Goal: Task Accomplishment & Management: Manage account settings

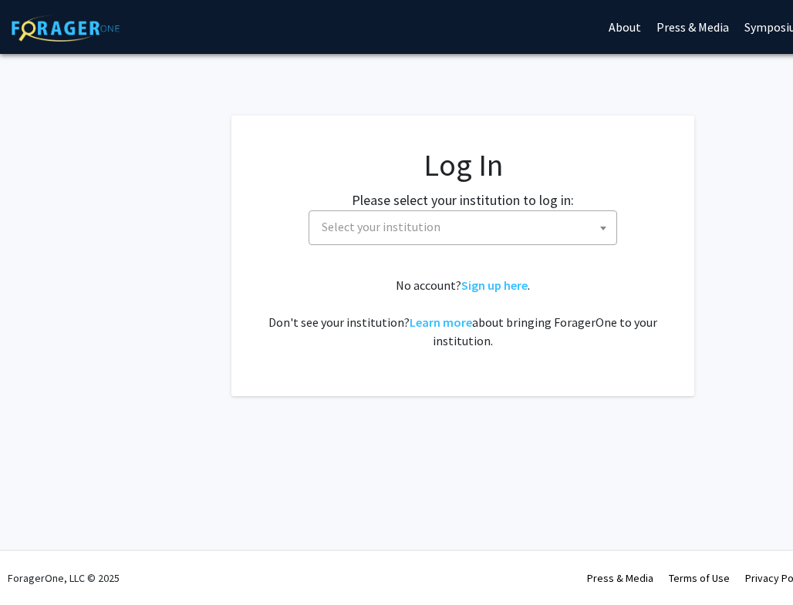
click at [496, 216] on span "Select your institution" at bounding box center [465, 227] width 301 height 32
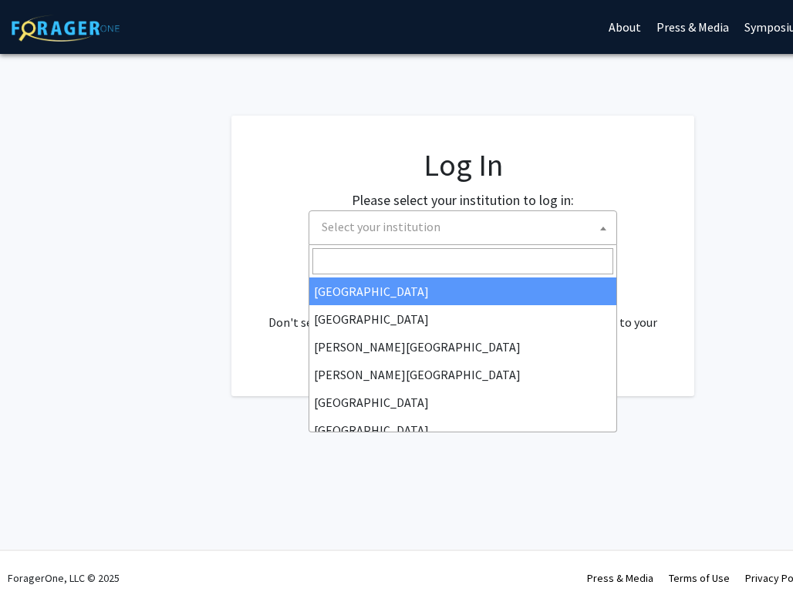
select select "34"
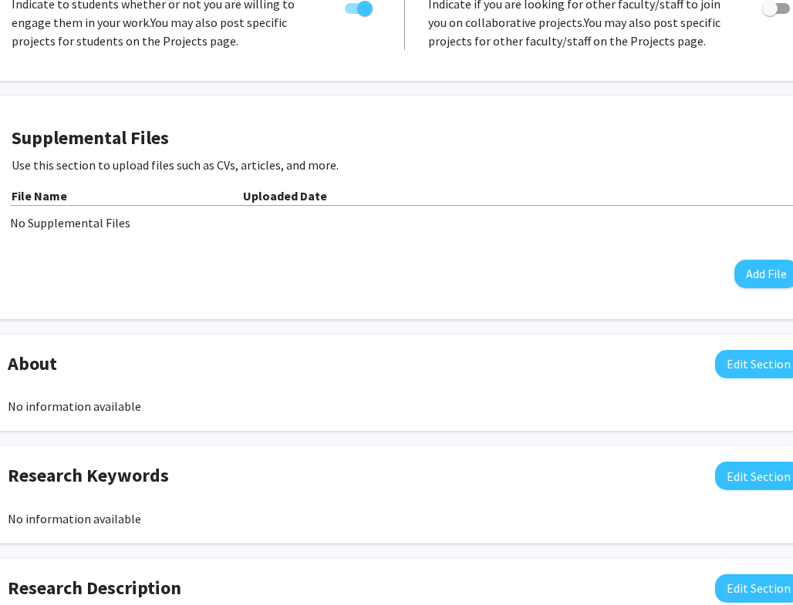
scroll to position [416, 54]
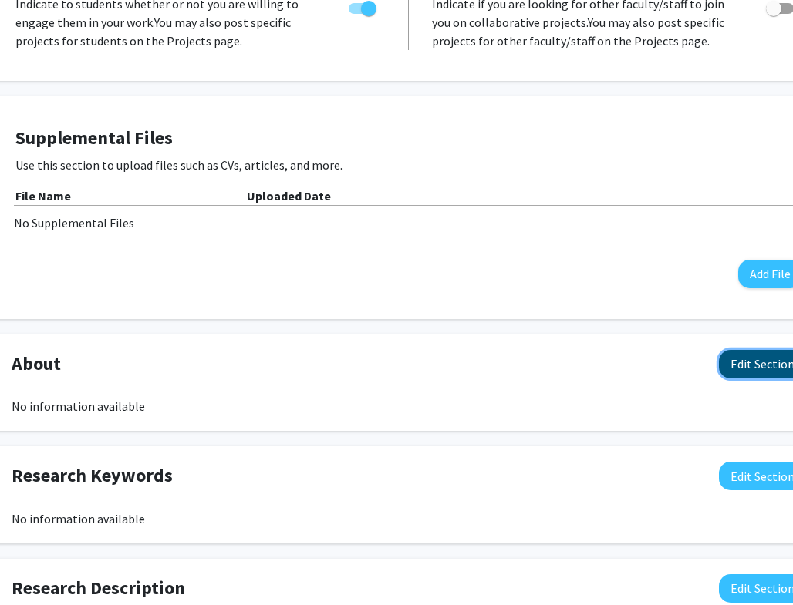
click at [747, 350] on button "Edit Section" at bounding box center [762, 364] width 87 height 29
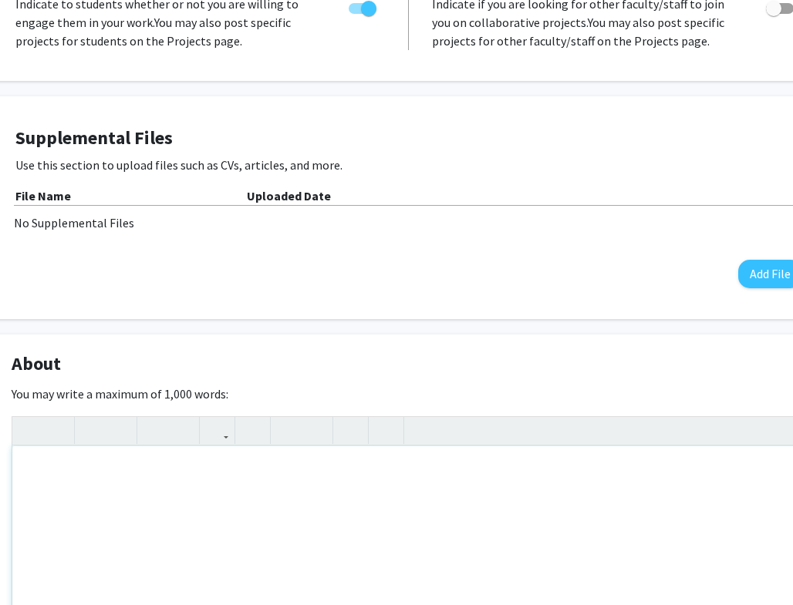
click at [408, 450] on div "Note to users with screen readers: Please deactivate our accessibility plugin f…" at bounding box center [408, 562] width 793 height 231
drag, startPoint x: 414, startPoint y: 459, endPoint x: 351, endPoint y: 458, distance: 63.2
click at [350, 456] on div "Our lab used synthetic chemistry to construct small molecules that can" at bounding box center [408, 562] width 793 height 231
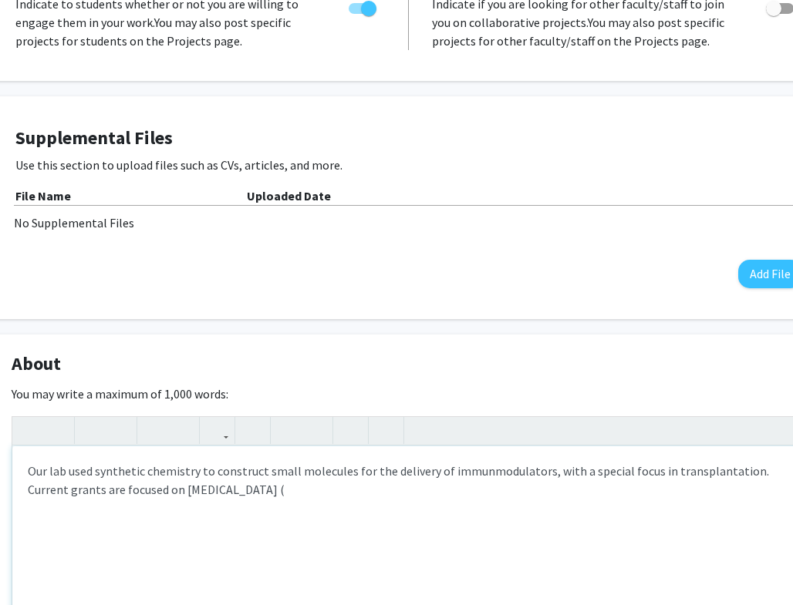
type textarea "Our lab used synthetic chemistry to construct small molecules for the delivery …"
